Goal: Check status: Check status

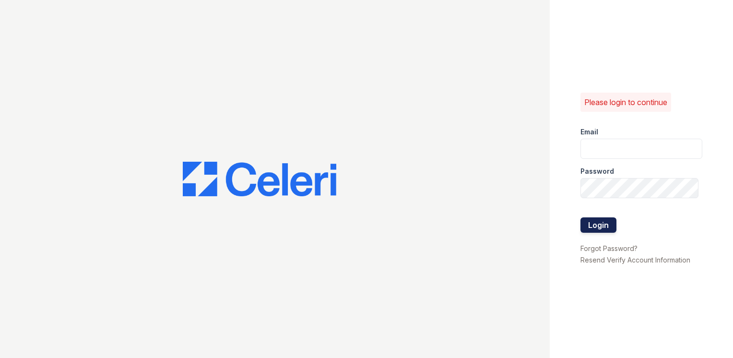
type input "wray1@cafmanagement.com"
click at [608, 221] on button "Login" at bounding box center [598, 224] width 36 height 15
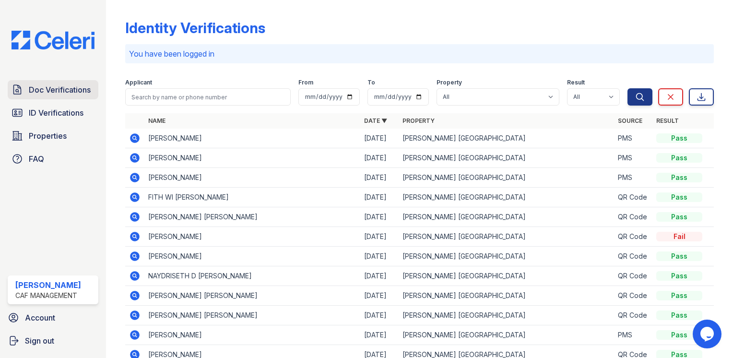
click at [49, 89] on span "Doc Verifications" at bounding box center [60, 90] width 62 height 12
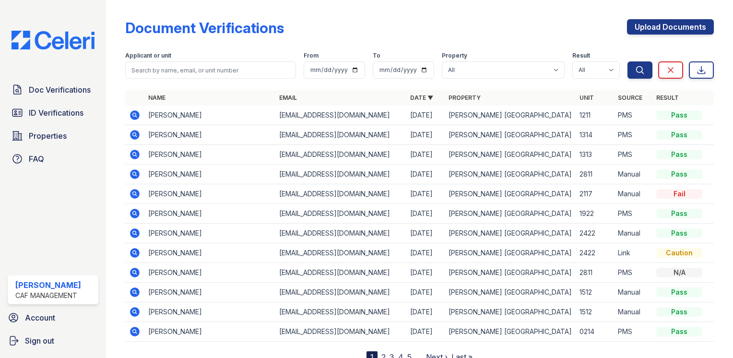
click at [138, 151] on icon at bounding box center [135, 155] width 10 height 10
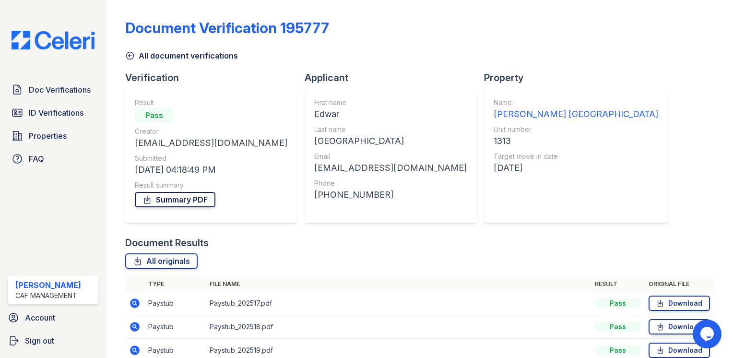
click at [185, 195] on link "Summary PDF" at bounding box center [175, 199] width 81 height 15
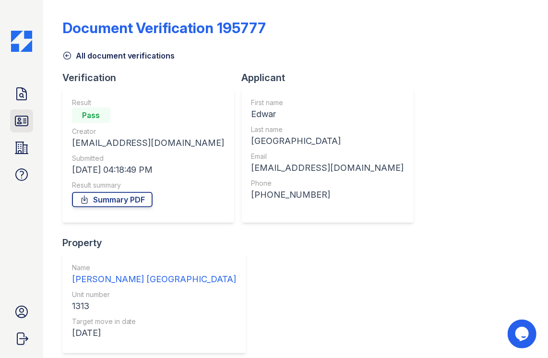
click at [26, 120] on icon at bounding box center [21, 121] width 12 height 10
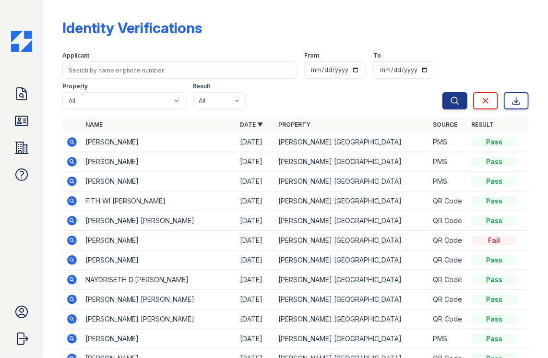
click at [72, 183] on icon at bounding box center [72, 181] width 10 height 10
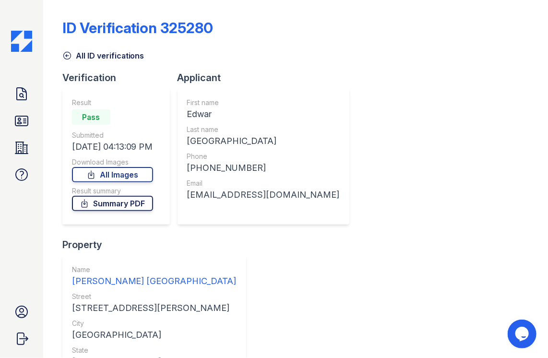
click at [98, 201] on link "Summary PDF" at bounding box center [112, 203] width 81 height 15
click at [123, 175] on link "All Images" at bounding box center [112, 174] width 81 height 15
click at [21, 102] on link "Doc Verifications" at bounding box center [21, 93] width 23 height 23
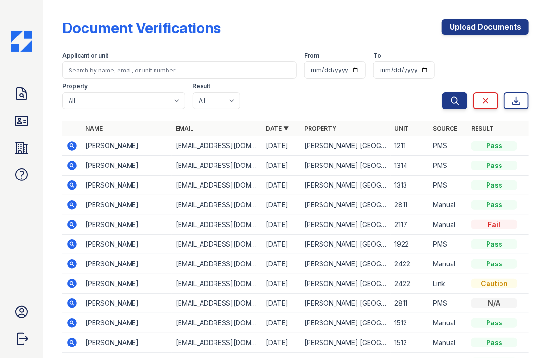
scroll to position [48, 0]
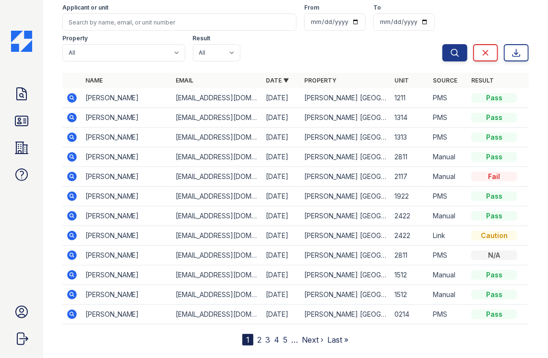
click at [72, 141] on icon at bounding box center [72, 137] width 10 height 10
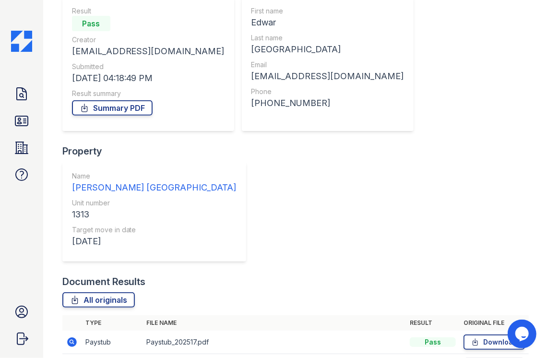
scroll to position [93, 0]
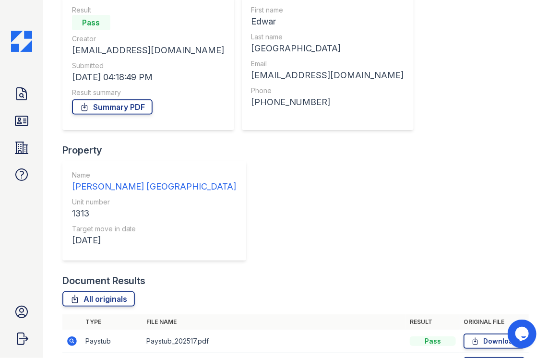
click at [67, 335] on icon at bounding box center [72, 341] width 12 height 12
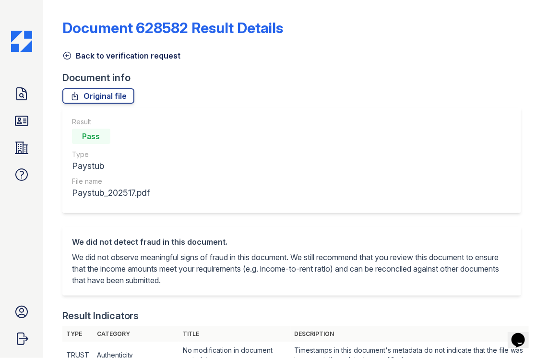
click at [74, 51] on link "Back to verification request" at bounding box center [121, 56] width 118 height 12
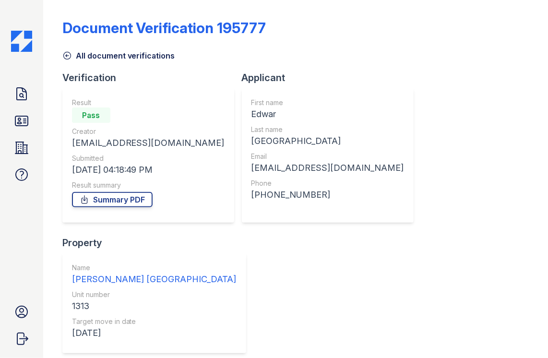
scroll to position [93, 0]
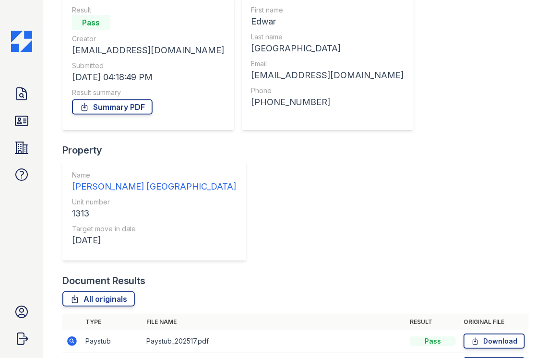
click at [66, 357] on icon at bounding box center [72, 365] width 12 height 12
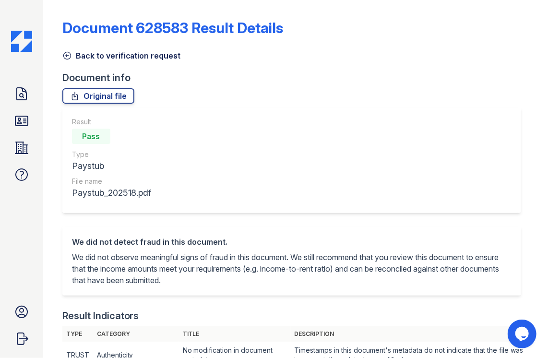
click at [82, 59] on link "Back to verification request" at bounding box center [121, 56] width 118 height 12
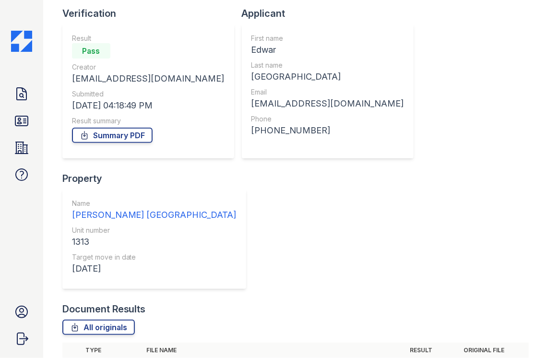
scroll to position [93, 0]
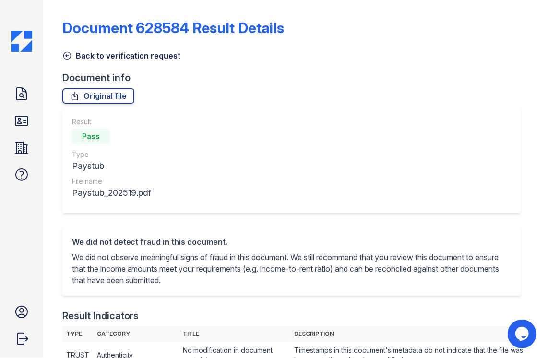
click at [65, 58] on icon at bounding box center [67, 56] width 10 height 10
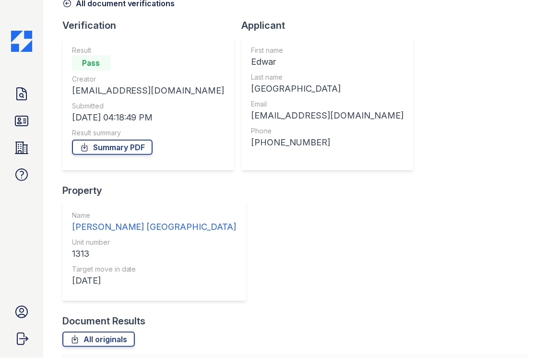
scroll to position [93, 0]
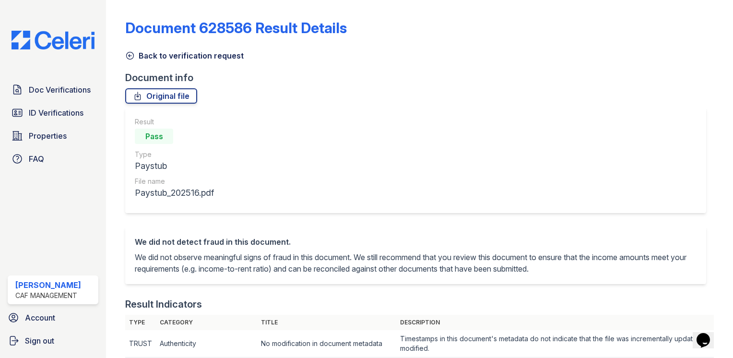
click at [142, 58] on link "Back to verification request" at bounding box center [184, 56] width 118 height 12
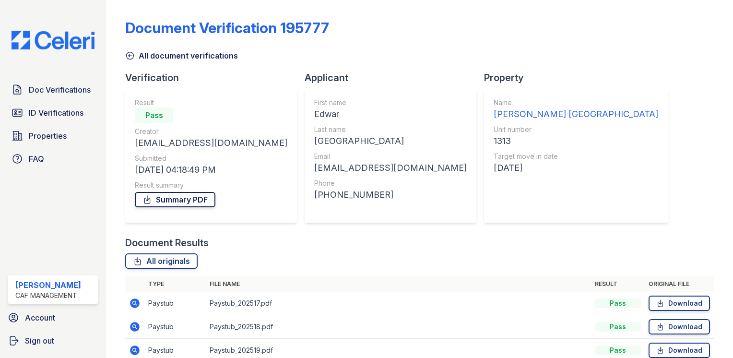
scroll to position [93, 0]
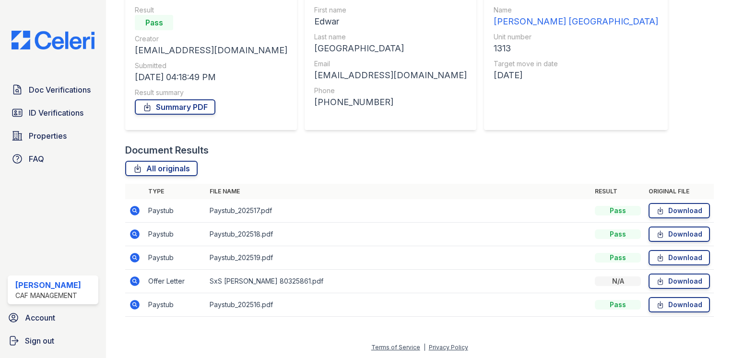
click at [134, 308] on icon at bounding box center [135, 305] width 10 height 10
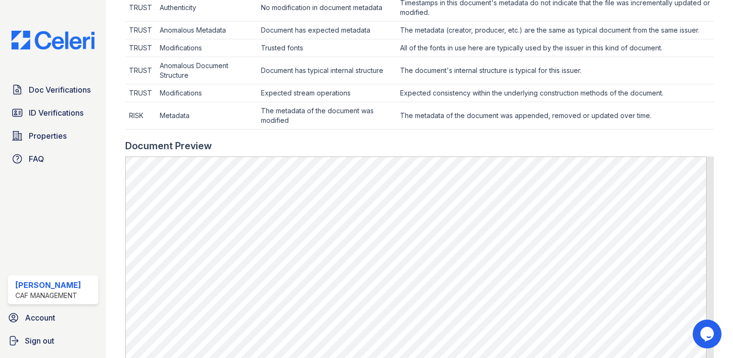
scroll to position [432, 0]
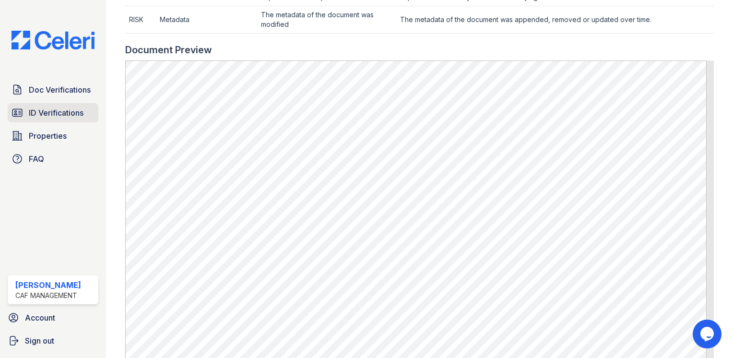
click at [59, 105] on link "ID Verifications" at bounding box center [53, 112] width 91 height 19
